Goal: Find contact information: Find contact information

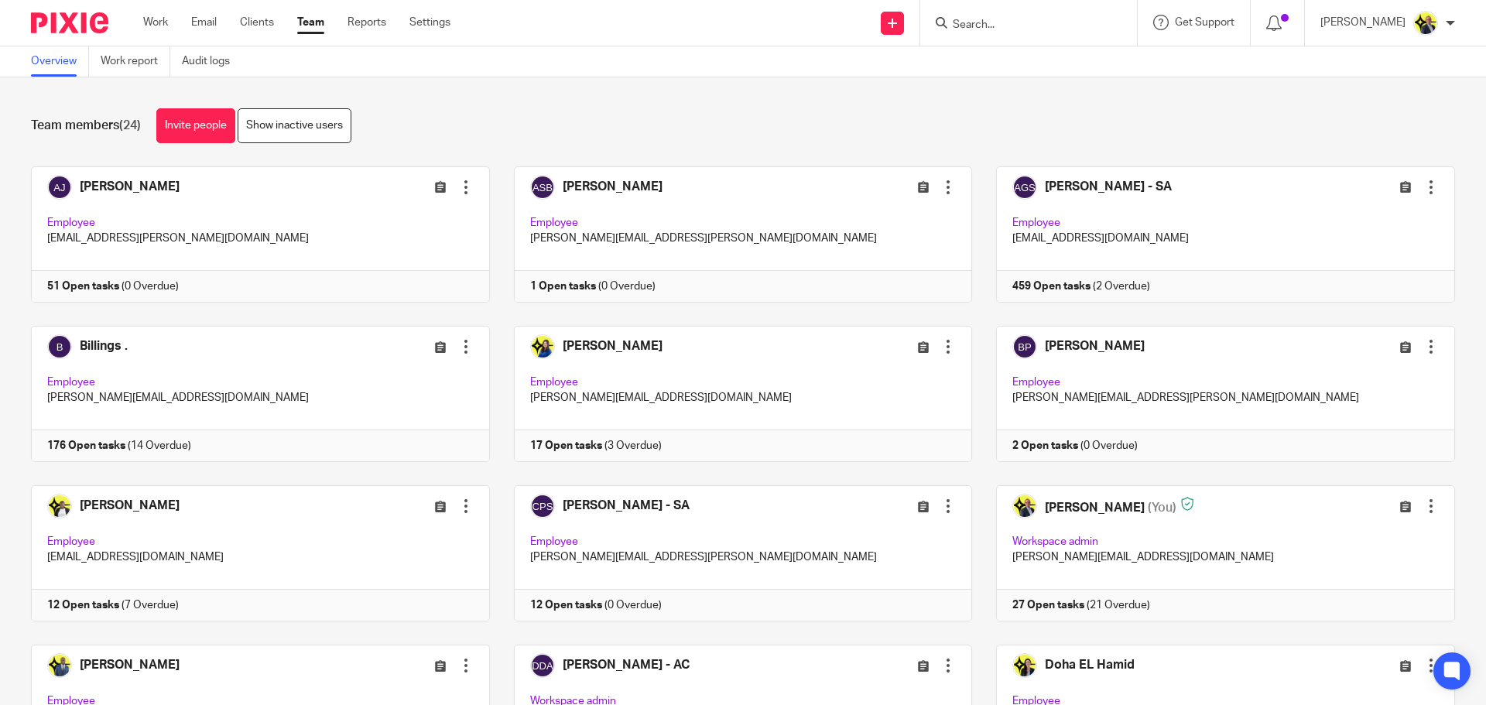
click at [1005, 19] on input "Search" at bounding box center [1020, 26] width 139 height 14
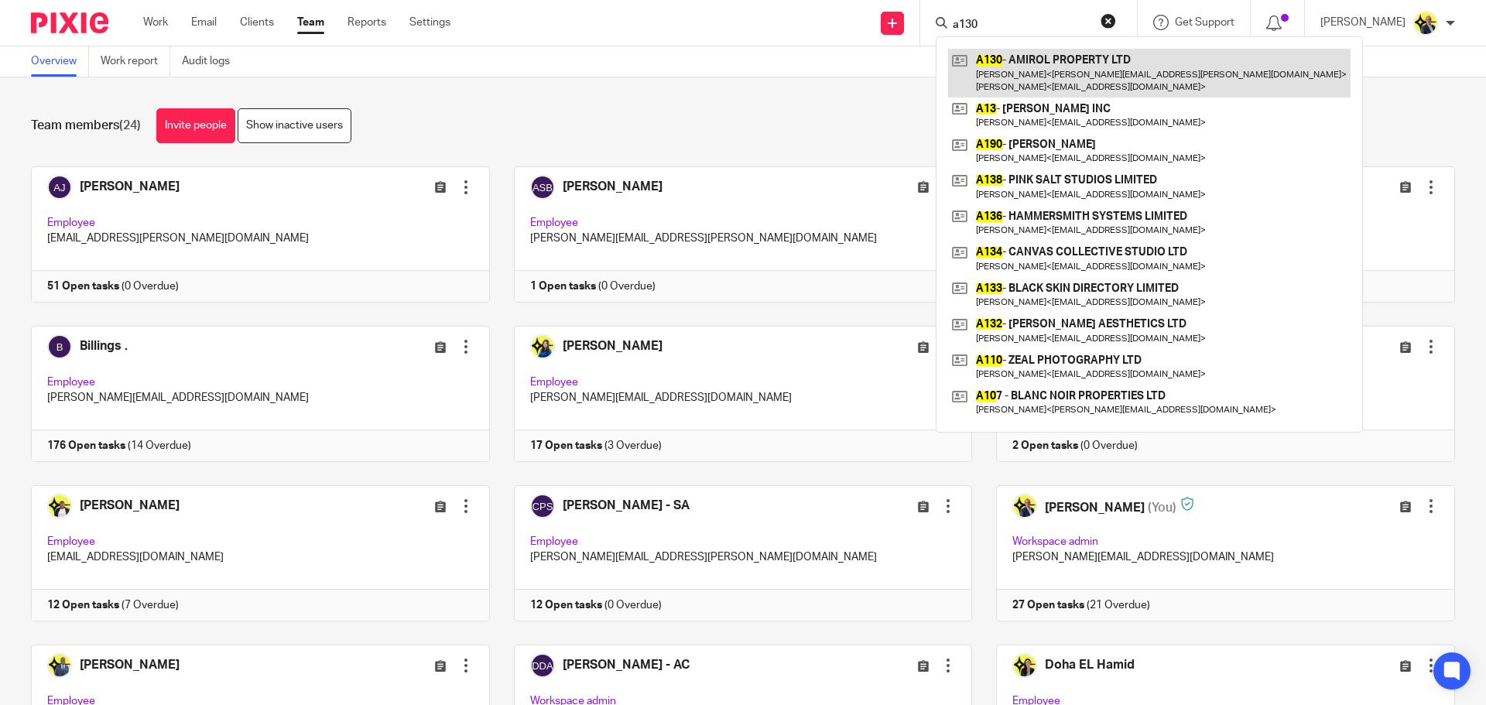
type input "a130"
click at [1040, 72] on link at bounding box center [1149, 73] width 402 height 48
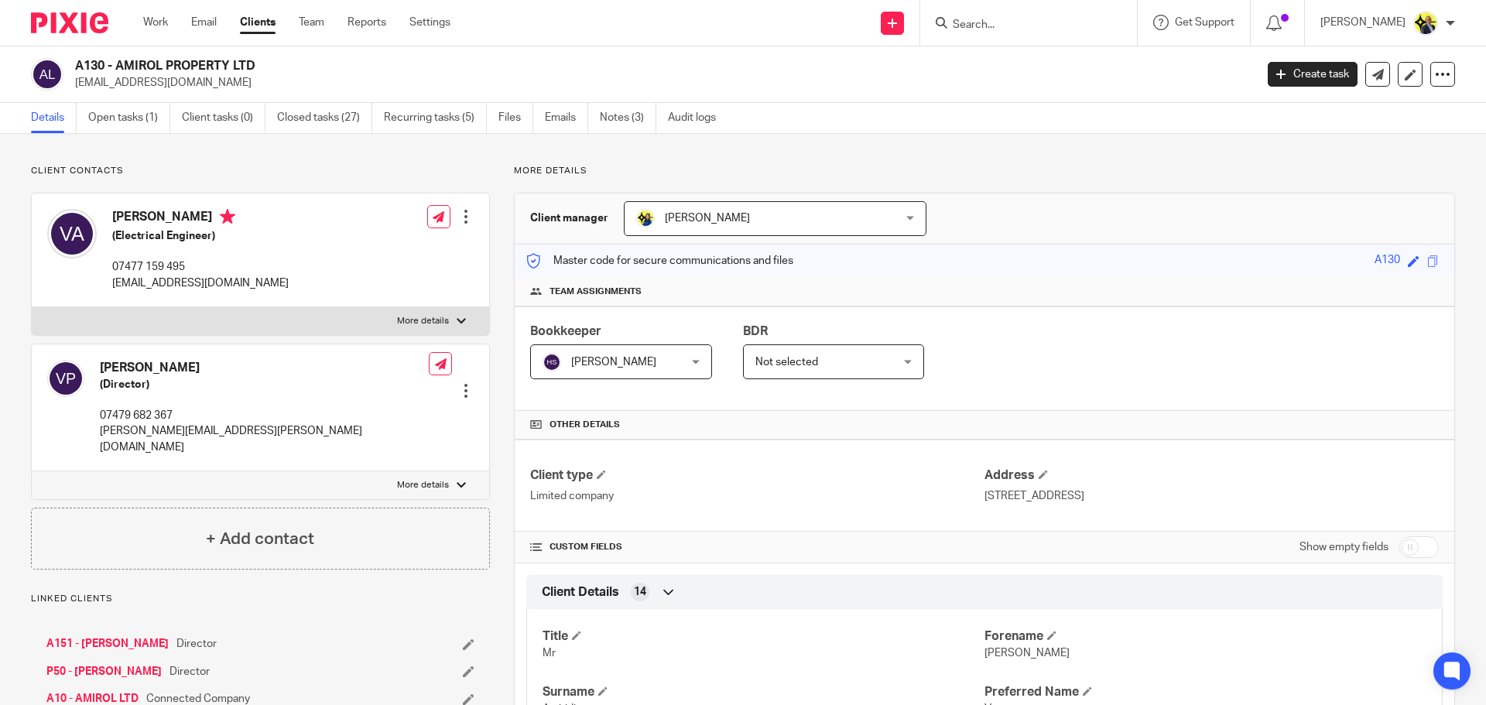
click at [293, 173] on p "Client contacts" at bounding box center [260, 171] width 459 height 12
drag, startPoint x: 219, startPoint y: 215, endPoint x: 112, endPoint y: 219, distance: 106.9
click at [112, 219] on h4 "[PERSON_NAME]" at bounding box center [200, 218] width 176 height 19
copy h4 "[PERSON_NAME]"
drag, startPoint x: 267, startPoint y: 66, endPoint x: 74, endPoint y: 66, distance: 192.7
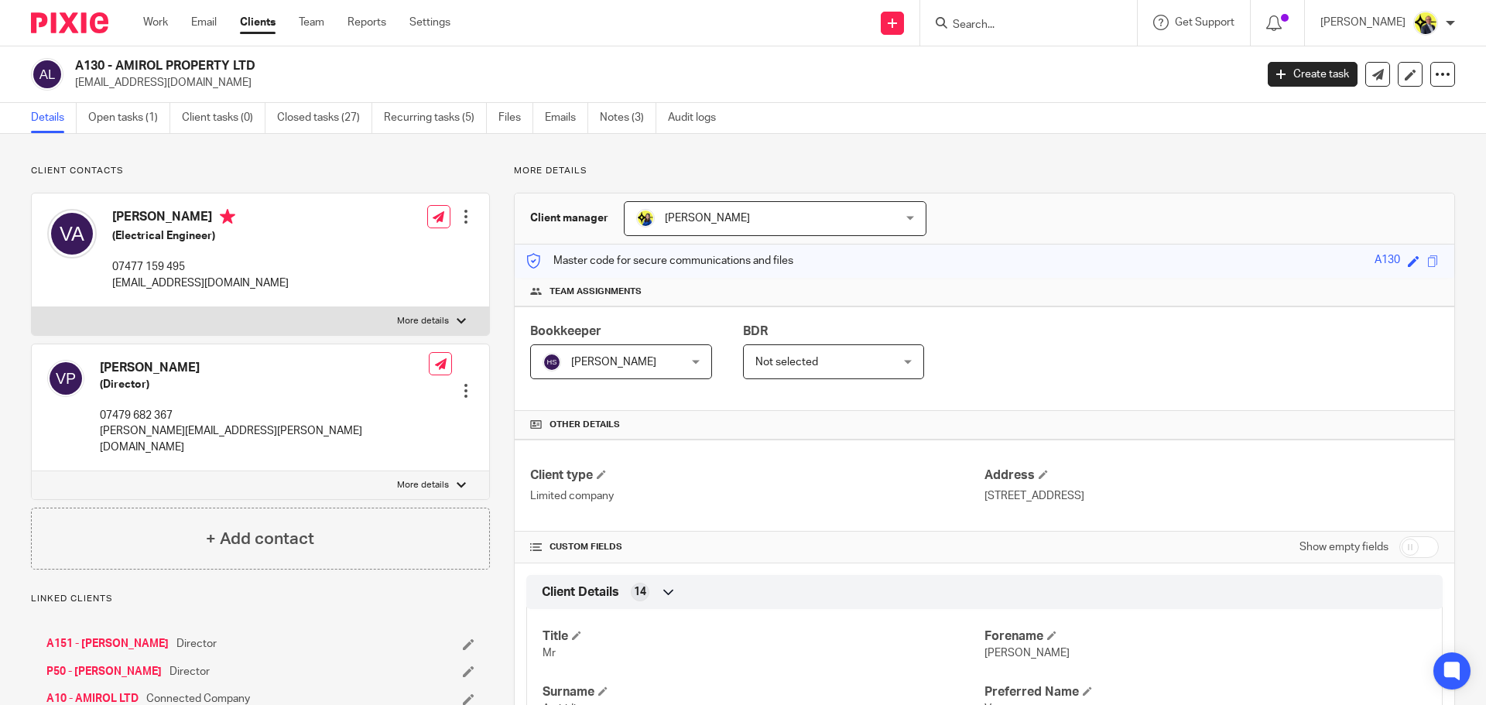
click at [74, 66] on div "A130 - AMIROL PROPERTY LTD [EMAIL_ADDRESS][DOMAIN_NAME]" at bounding box center [638, 74] width 1214 height 33
copy h2 "A130 - AMIROL PROPERTY LTD"
drag, startPoint x: 192, startPoint y: 269, endPoint x: 111, endPoint y: 268, distance: 80.5
click at [111, 268] on div "[PERSON_NAME] (Electrical Engineer) 07477 159 495 [EMAIL_ADDRESS][DOMAIN_NAME]" at bounding box center [167, 250] width 241 height 98
copy p "07477 159 495"
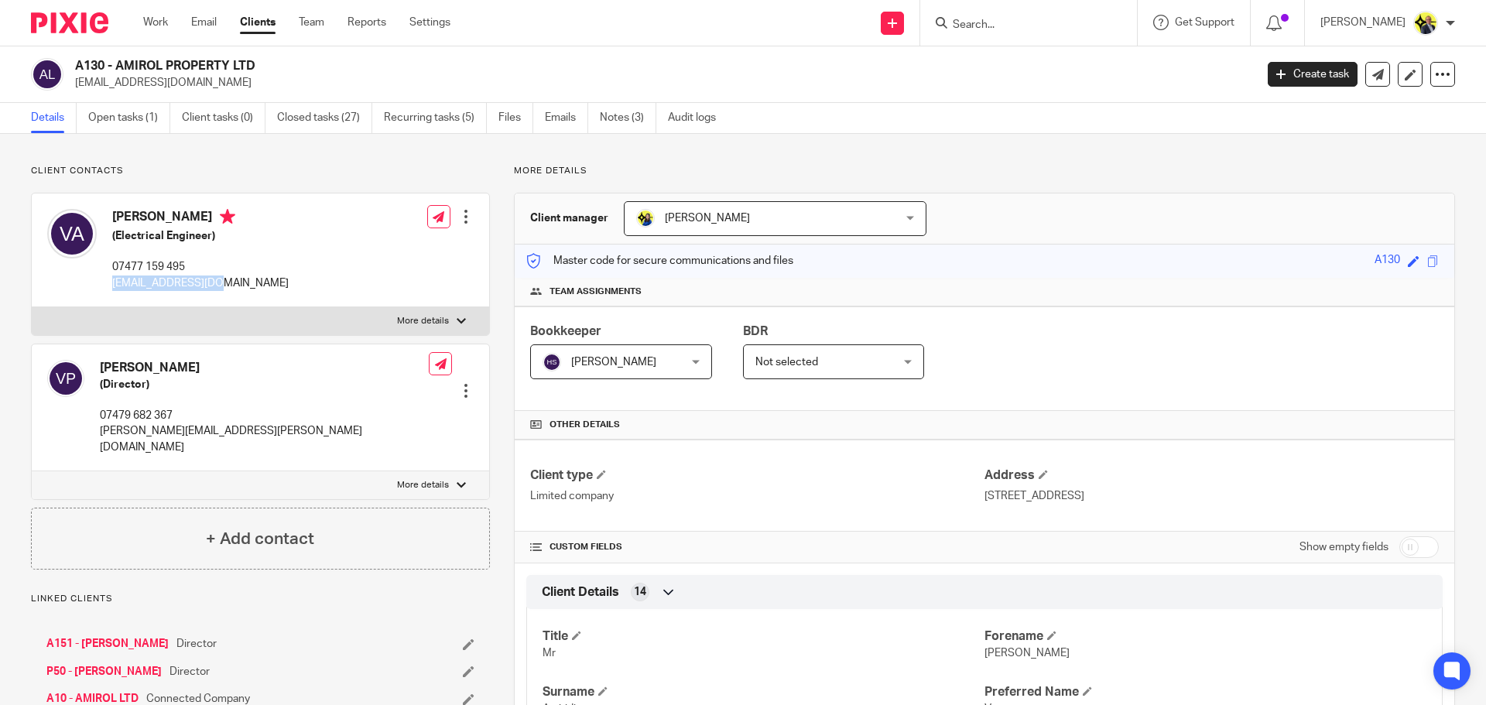
drag, startPoint x: 206, startPoint y: 286, endPoint x: 111, endPoint y: 289, distance: 94.5
click at [111, 289] on div "[PERSON_NAME] (Electrical Engineer) 07477 159 495 [EMAIL_ADDRESS][DOMAIN_NAME]" at bounding box center [167, 250] width 241 height 98
copy p "[EMAIL_ADDRESS][DOMAIN_NAME]"
